Goal: Task Accomplishment & Management: Use online tool/utility

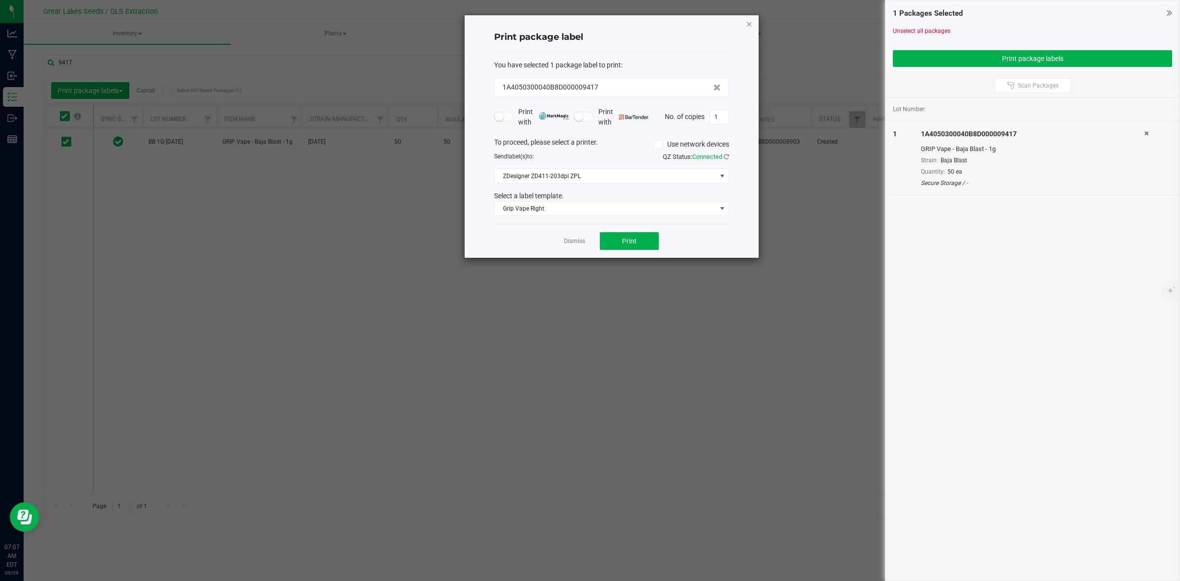
click at [752, 20] on icon "button" at bounding box center [749, 24] width 7 height 12
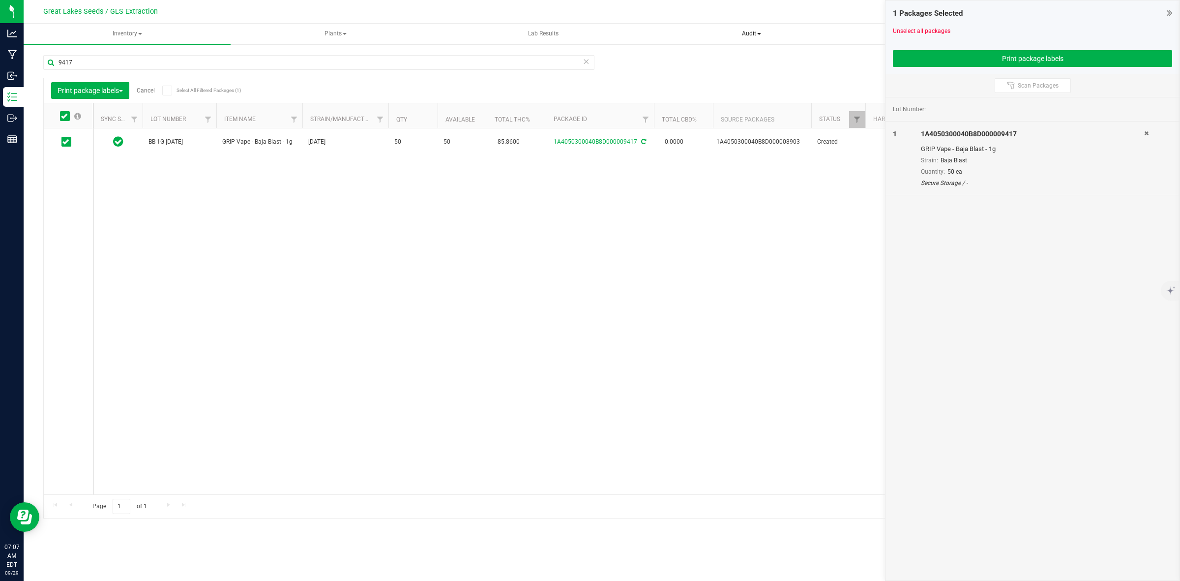
drag, startPoint x: 897, startPoint y: 28, endPoint x: 843, endPoint y: 37, distance: 54.8
click at [897, 28] on link "Unselect all packages" at bounding box center [922, 31] width 58 height 7
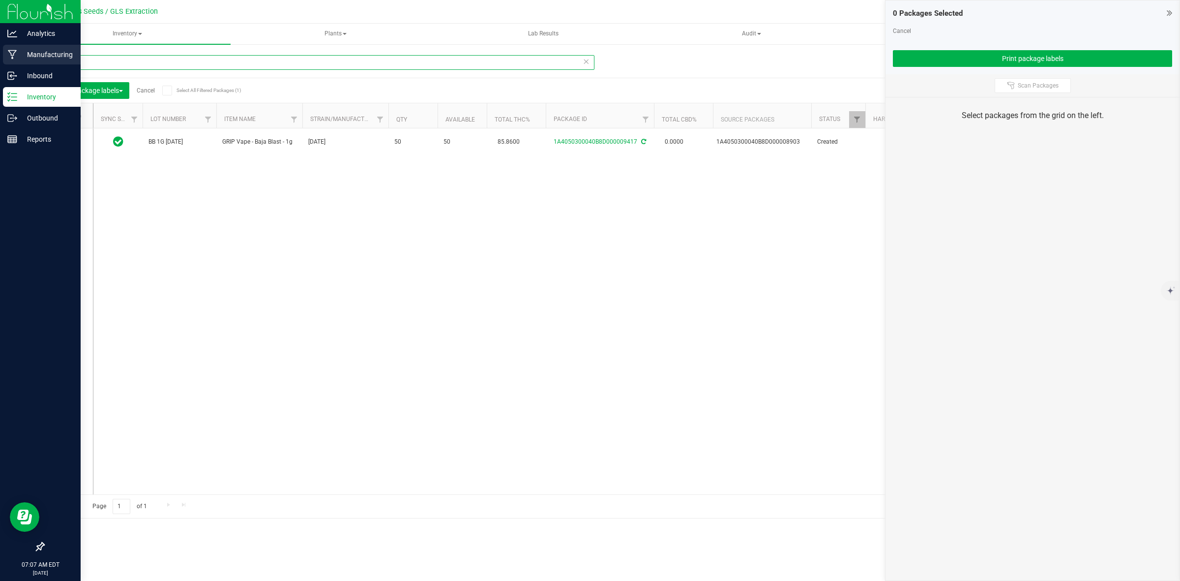
drag, startPoint x: 106, startPoint y: 63, endPoint x: 23, endPoint y: 52, distance: 83.9
click at [23, 52] on div "Analytics Manufacturing Inbound Inventory Outbound Reports 07:07 AM EDT [DATE] …" at bounding box center [590, 290] width 1180 height 581
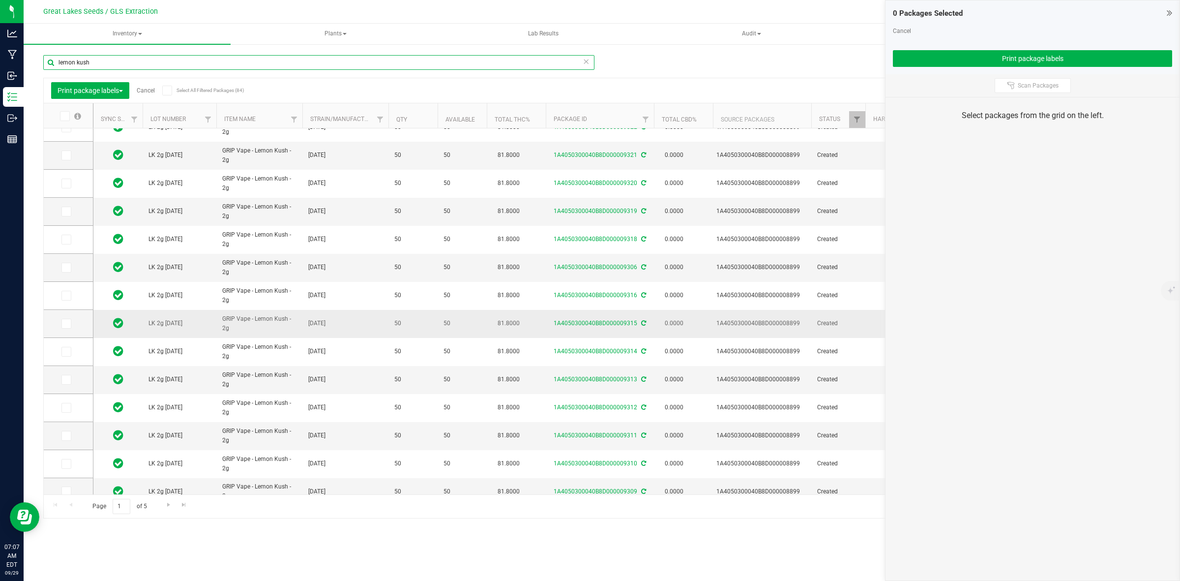
scroll to position [193, 0]
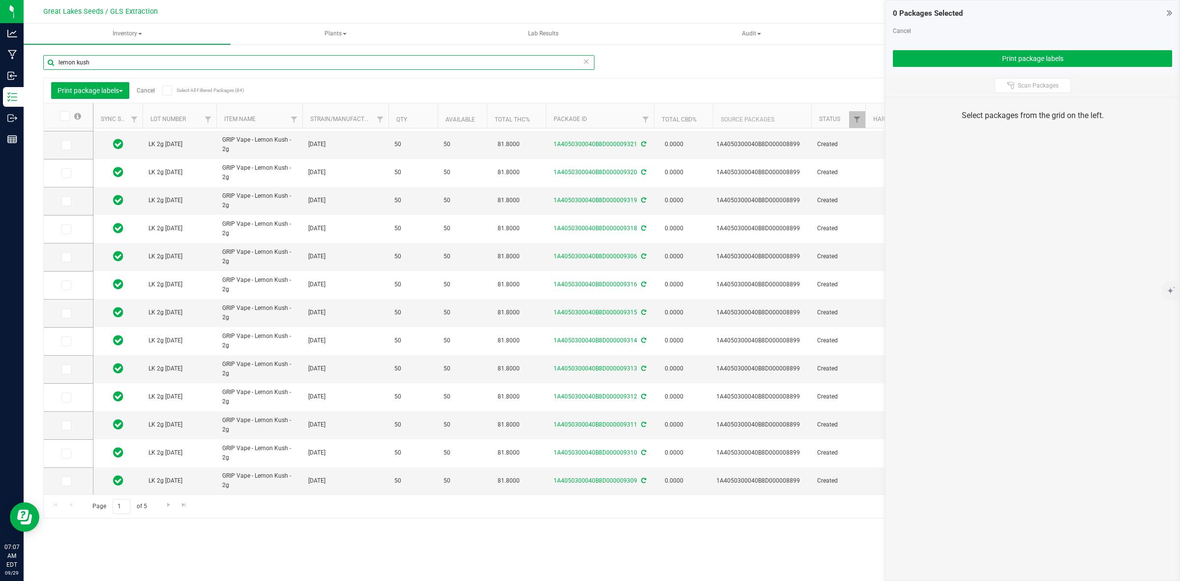
type input "lemon kush"
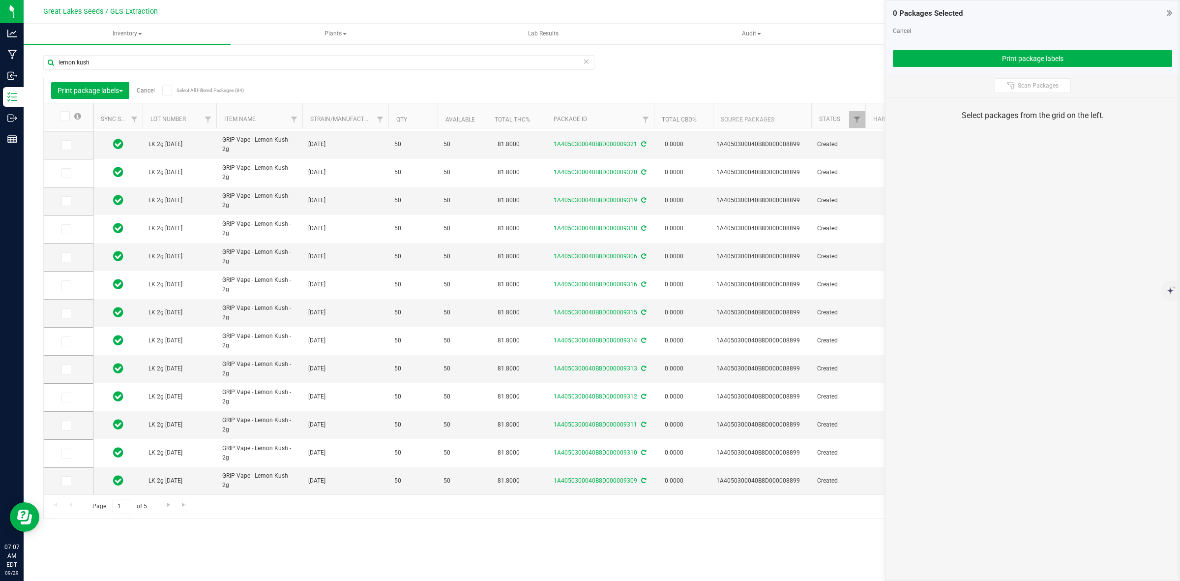
click at [66, 116] on icon at bounding box center [64, 116] width 6 height 0
click at [0, 0] on input "checkbox" at bounding box center [0, 0] width 0 height 0
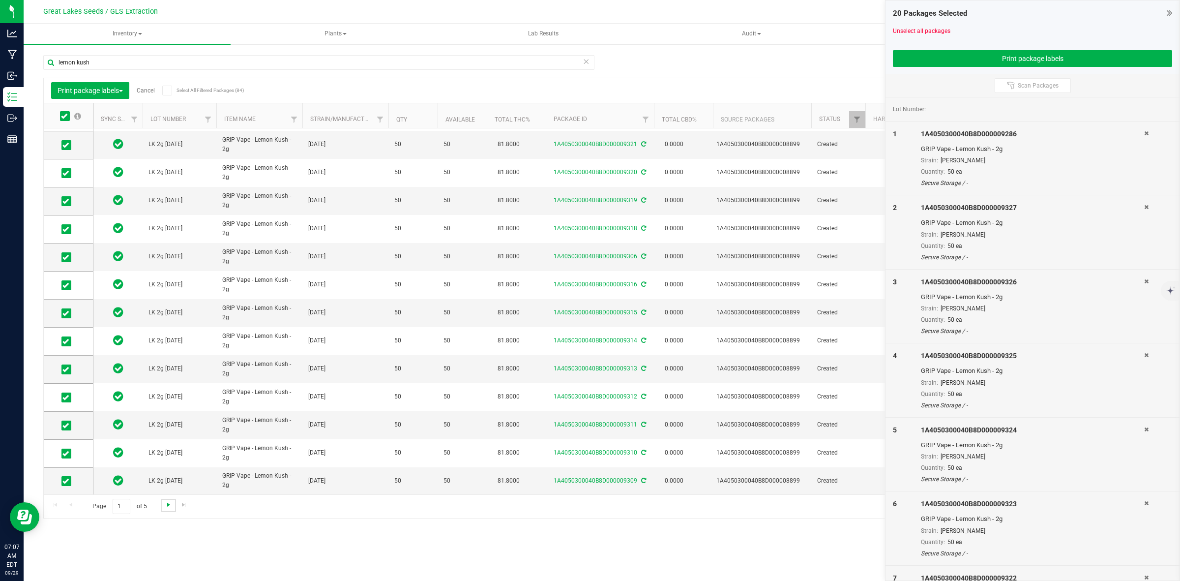
click at [166, 505] on span "Go to the next page" at bounding box center [169, 504] width 8 height 8
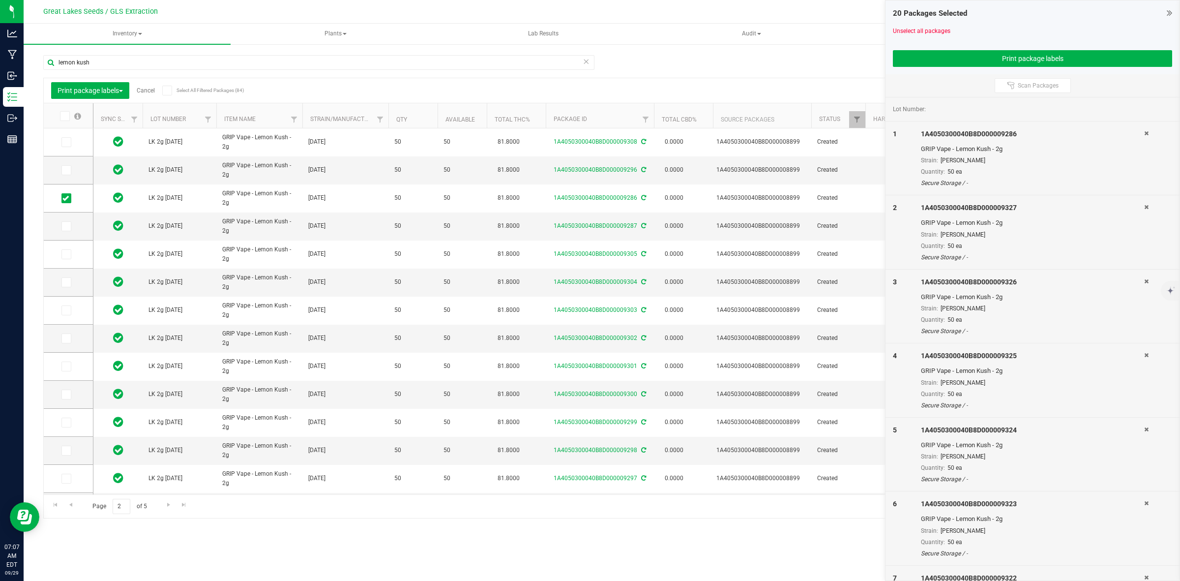
click at [62, 116] on icon at bounding box center [64, 116] width 6 height 0
click at [0, 0] on input "checkbox" at bounding box center [0, 0] width 0 height 0
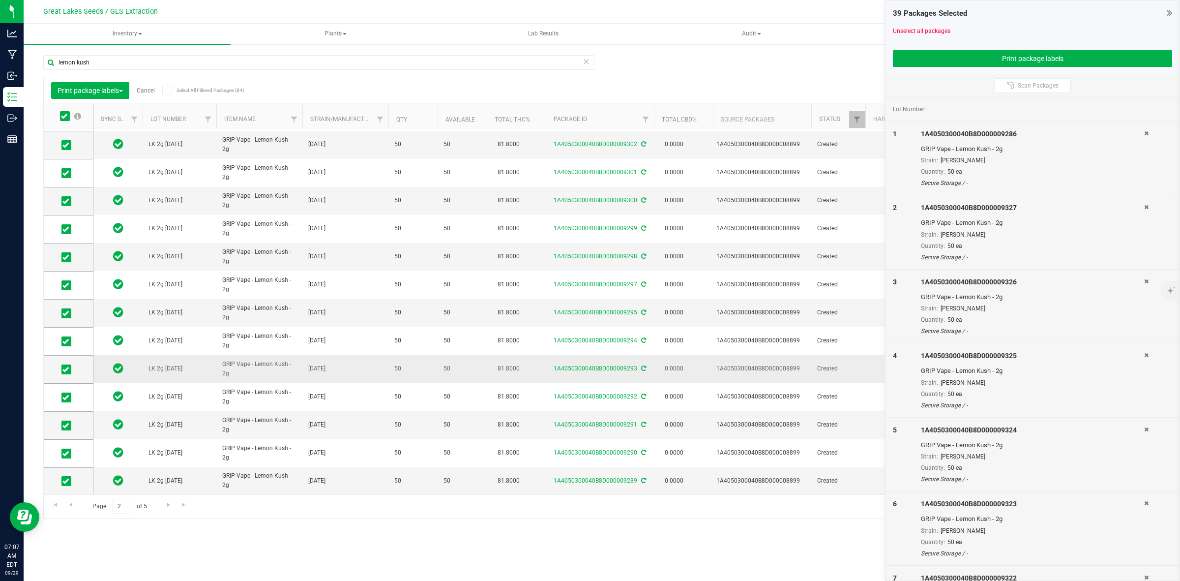
scroll to position [203, 0]
click at [170, 506] on span "Go to the next page" at bounding box center [169, 504] width 8 height 8
click at [64, 116] on icon at bounding box center [64, 116] width 6 height 0
click at [0, 0] on input "checkbox" at bounding box center [0, 0] width 0 height 0
click at [169, 505] on span "Go to the next page" at bounding box center [169, 504] width 8 height 8
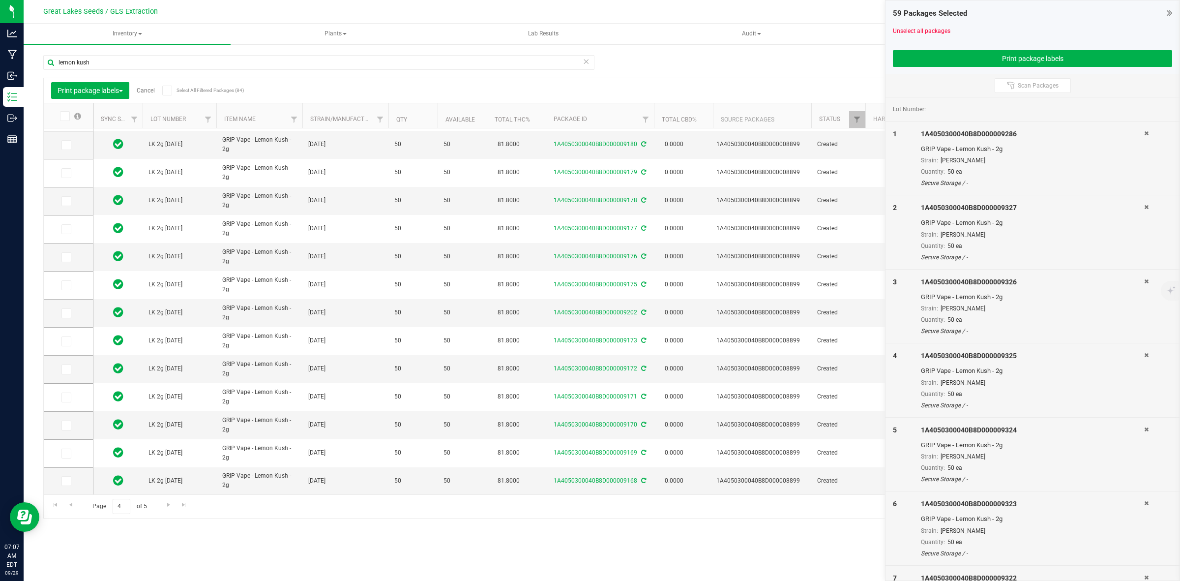
click at [62, 116] on icon at bounding box center [64, 116] width 6 height 0
click at [0, 0] on input "checkbox" at bounding box center [0, 0] width 0 height 0
click at [166, 502] on span "Go to the next page" at bounding box center [169, 504] width 8 height 8
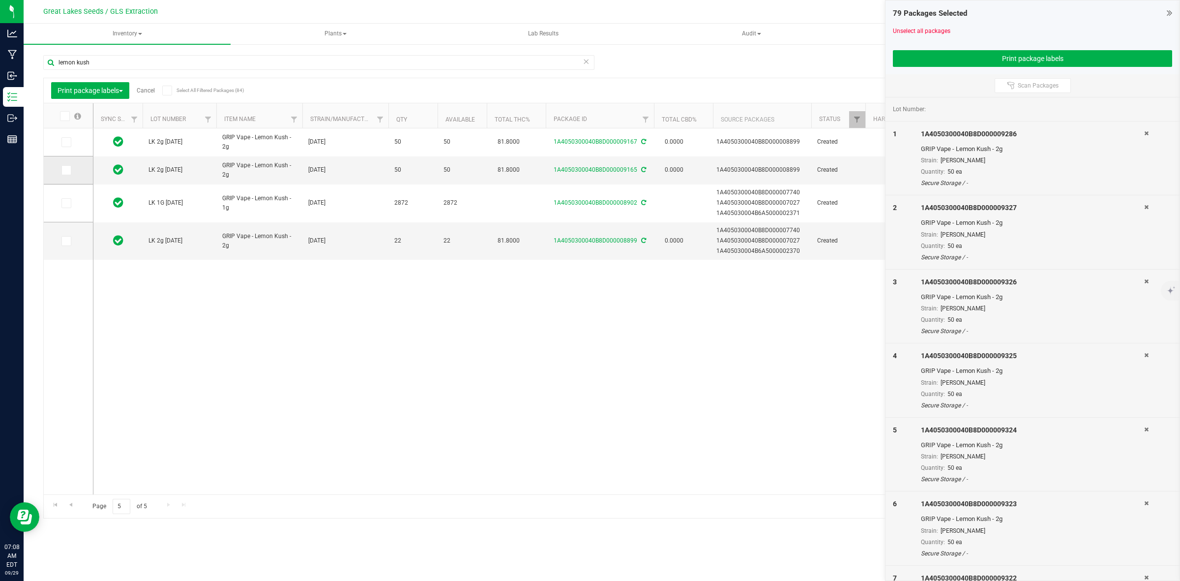
click at [67, 170] on icon at bounding box center [65, 170] width 6 height 0
click at [0, 0] on input "checkbox" at bounding box center [0, 0] width 0 height 0
click at [66, 138] on span at bounding box center [66, 142] width 10 height 10
click at [0, 0] on input "checkbox" at bounding box center [0, 0] width 0 height 0
click at [917, 60] on button "Print package labels" at bounding box center [1032, 58] width 279 height 17
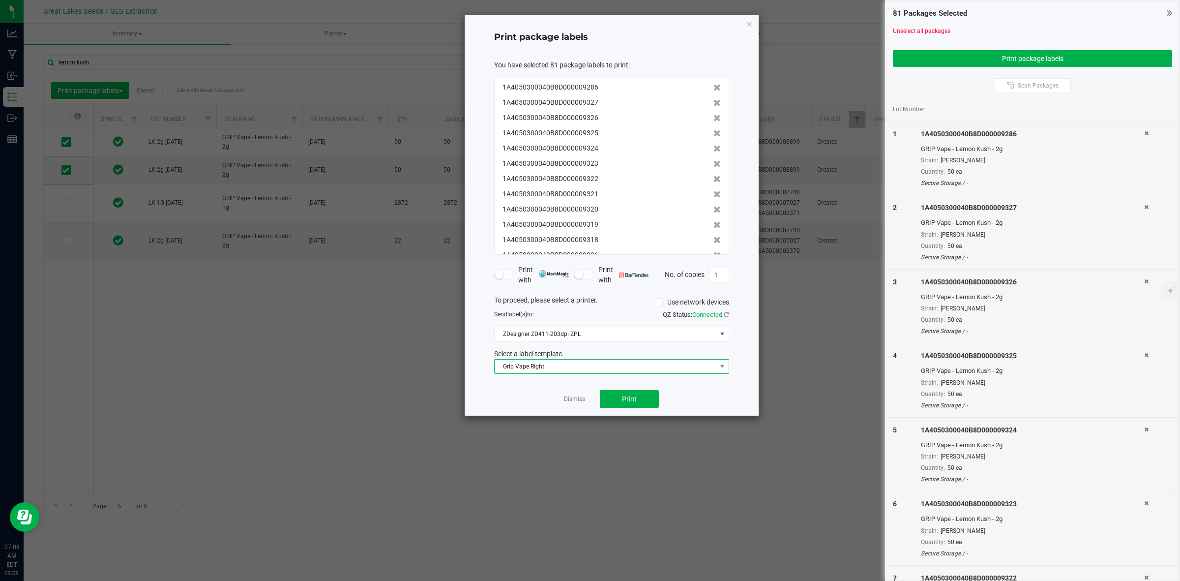
click at [638, 369] on span "Grip Vape Right" at bounding box center [606, 366] width 222 height 14
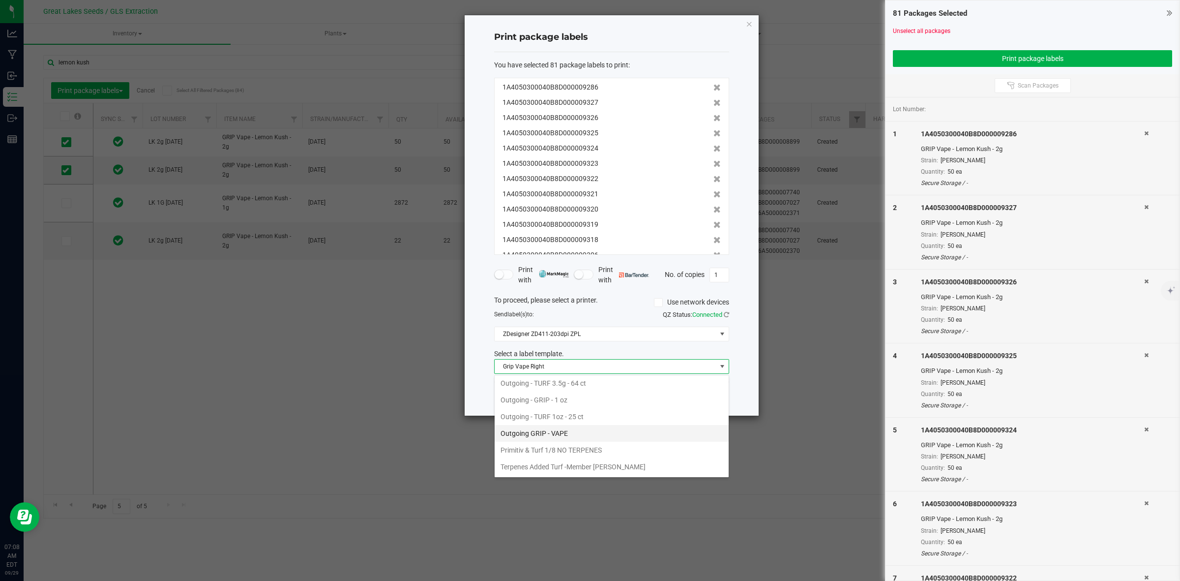
click at [536, 438] on li "Outgoing GRIP - VAPE" at bounding box center [612, 433] width 234 height 17
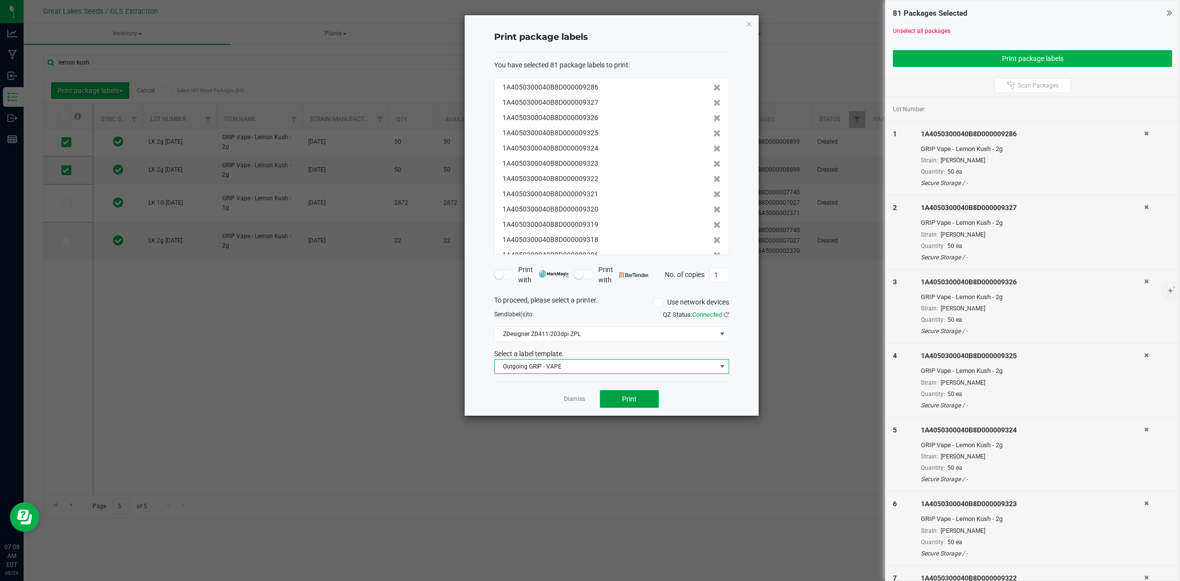
click at [611, 399] on button "Print" at bounding box center [629, 399] width 59 height 18
